Goal: Task Accomplishment & Management: Use online tool/utility

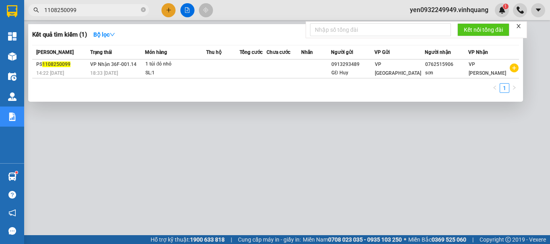
drag, startPoint x: 0, startPoint y: 0, endPoint x: 31, endPoint y: 12, distance: 33.1
click at [39, 11] on span "1108250099" at bounding box center [88, 10] width 121 height 12
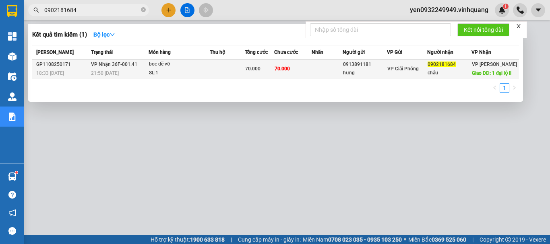
type input "0902181684"
click at [116, 67] on span "VP Nhận 36F-001.41" at bounding box center [114, 64] width 46 height 6
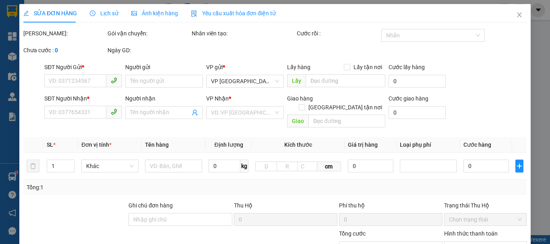
type input "0913891181"
type input "hưng"
type input "0902181684"
type input "châu"
type input "1 đại lộ ll"
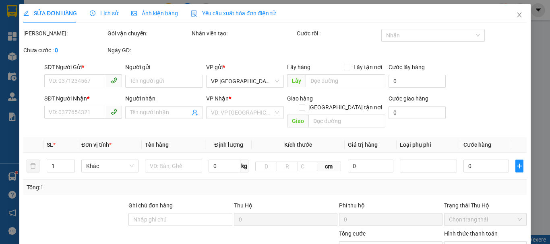
type input "40.000"
type input "70.000"
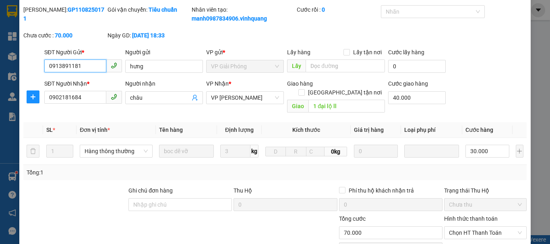
scroll to position [81, 0]
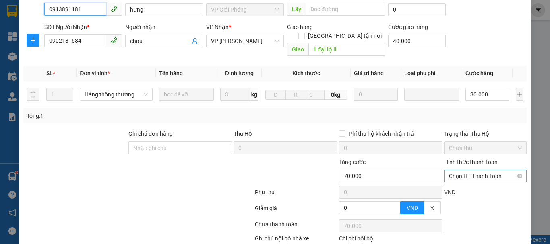
click at [501, 170] on span "Chọn HT Thanh Toán" at bounding box center [485, 176] width 73 height 12
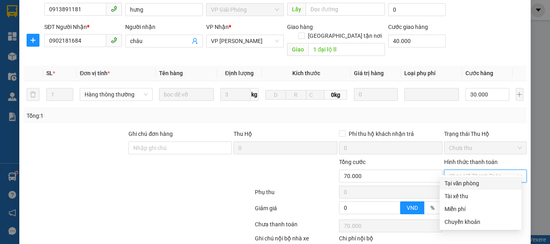
click at [475, 184] on div "Tại văn phòng" at bounding box center [481, 183] width 72 height 9
type input "0"
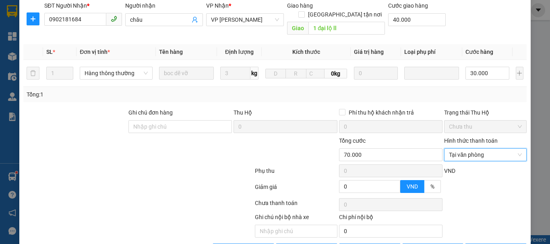
scroll to position [121, 0]
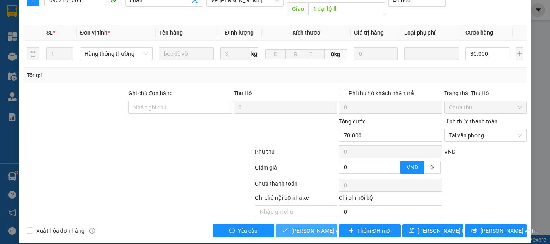
click at [291, 227] on span "[PERSON_NAME] và Giao hàng" at bounding box center [329, 231] width 77 height 9
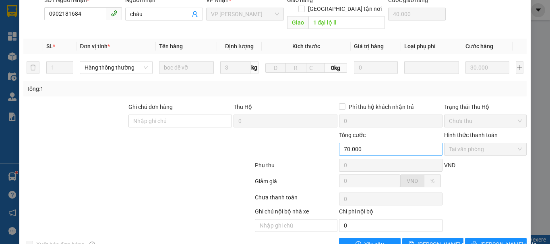
scroll to position [0, 0]
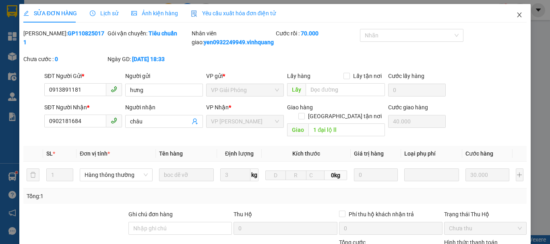
click at [517, 16] on icon "close" at bounding box center [519, 14] width 4 height 5
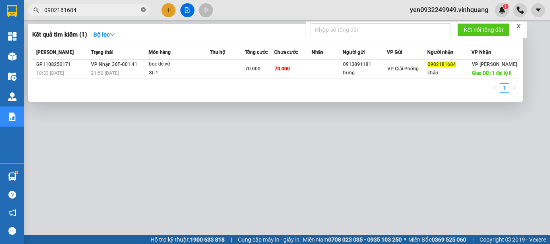
click at [143, 10] on icon "close-circle" at bounding box center [143, 9] width 5 height 5
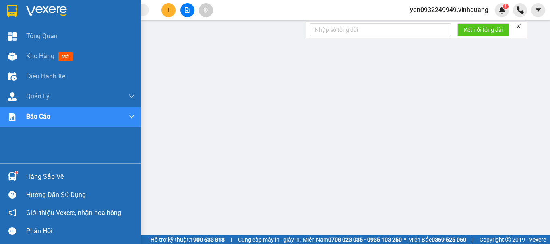
click at [65, 12] on img at bounding box center [46, 11] width 41 height 12
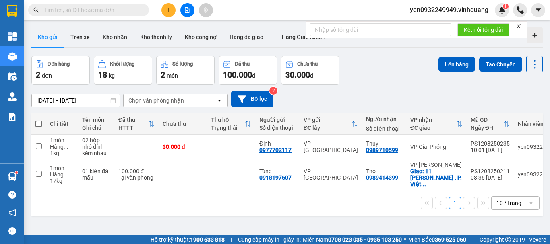
click at [39, 124] on span at bounding box center [38, 124] width 6 height 6
click at [39, 120] on input "checkbox" at bounding box center [39, 120] width 0 height 0
checkbox input "true"
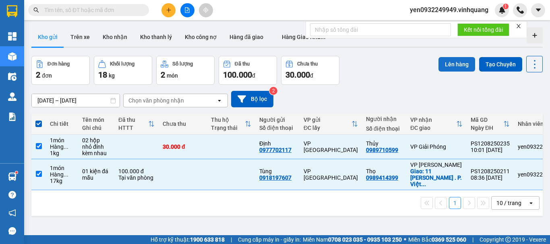
click at [446, 64] on button "Lên hàng" at bounding box center [457, 64] width 37 height 14
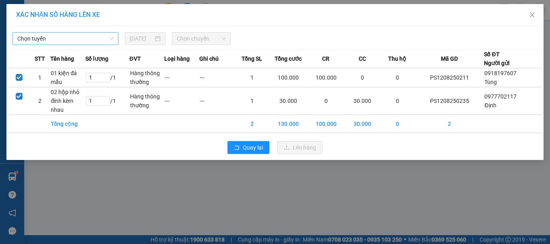
click at [44, 40] on span "Chọn tuyến" at bounding box center [65, 39] width 96 height 12
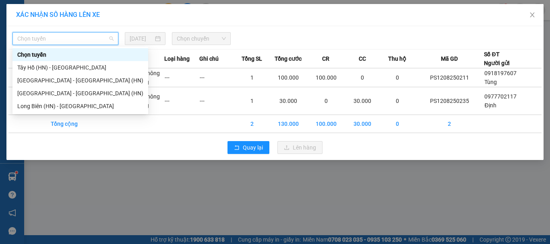
click at [55, 41] on span "Chọn tuyến" at bounding box center [65, 39] width 96 height 12
click at [66, 81] on div "[GEOGRAPHIC_DATA] - [GEOGRAPHIC_DATA] (HN)" at bounding box center [80, 80] width 126 height 9
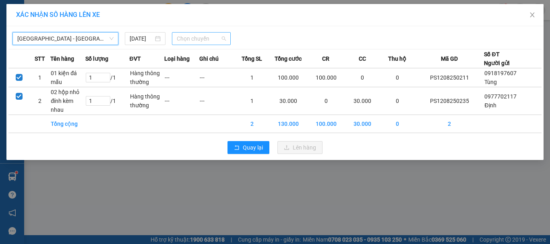
click at [200, 40] on span "Chọn chuyến" at bounding box center [202, 39] width 50 height 12
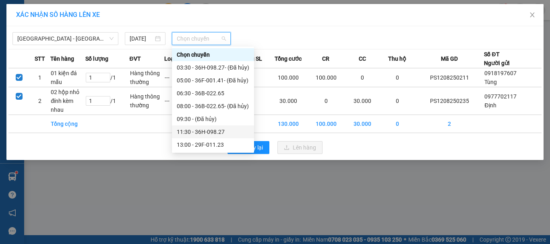
click at [214, 132] on div "11:30 - 36H-098.27" at bounding box center [213, 132] width 72 height 9
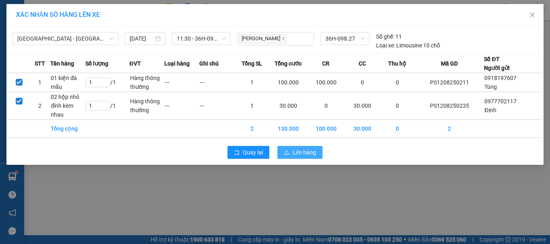
click at [297, 154] on span "Lên hàng" at bounding box center [304, 152] width 23 height 9
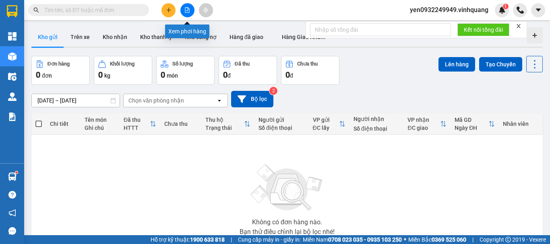
click at [186, 11] on icon "file-add" at bounding box center [187, 10] width 6 height 6
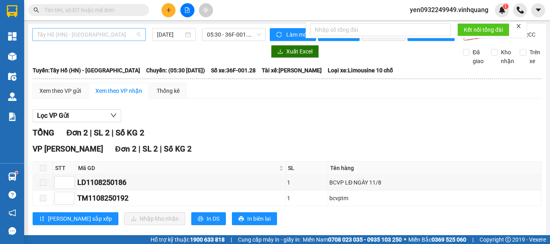
click at [38, 33] on span "Tây Hồ (HN) - [GEOGRAPHIC_DATA]" at bounding box center [89, 35] width 104 height 12
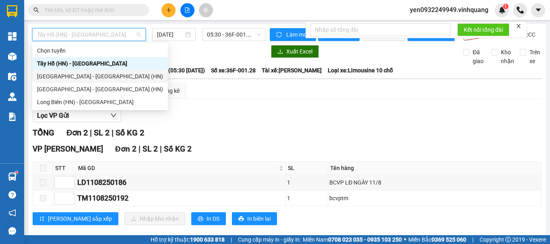
click at [51, 72] on div "[GEOGRAPHIC_DATA] - [GEOGRAPHIC_DATA] (HN)" at bounding box center [100, 76] width 126 height 9
type input "[DATE]"
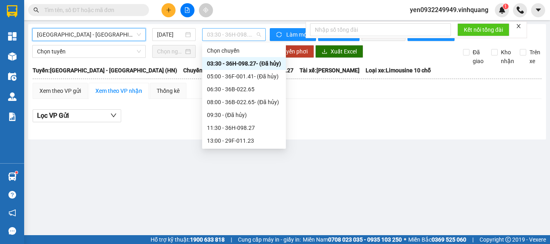
click at [255, 33] on span "03:30 - 36H-098.27 - (Đã hủy)" at bounding box center [234, 35] width 54 height 12
click at [252, 130] on div "11:30 - 36H-098.27" at bounding box center [244, 128] width 74 height 9
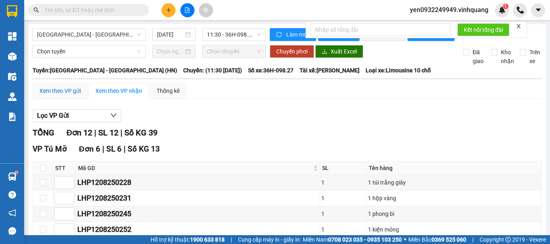
click at [52, 95] on div "Xem theo VP gửi" at bounding box center [59, 91] width 41 height 9
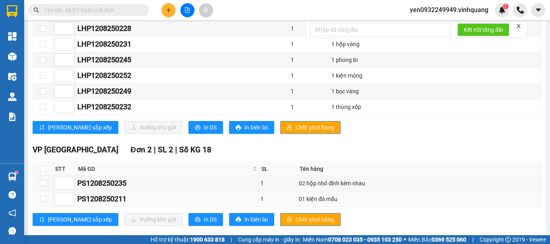
scroll to position [237, 0]
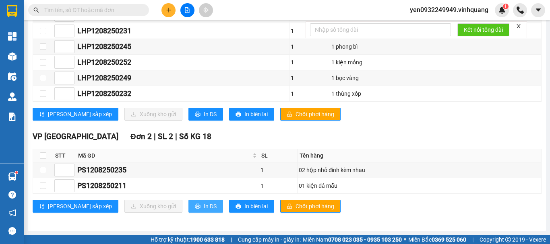
click at [188, 207] on button "In DS" at bounding box center [205, 206] width 35 height 13
